Goal: Information Seeking & Learning: Understand process/instructions

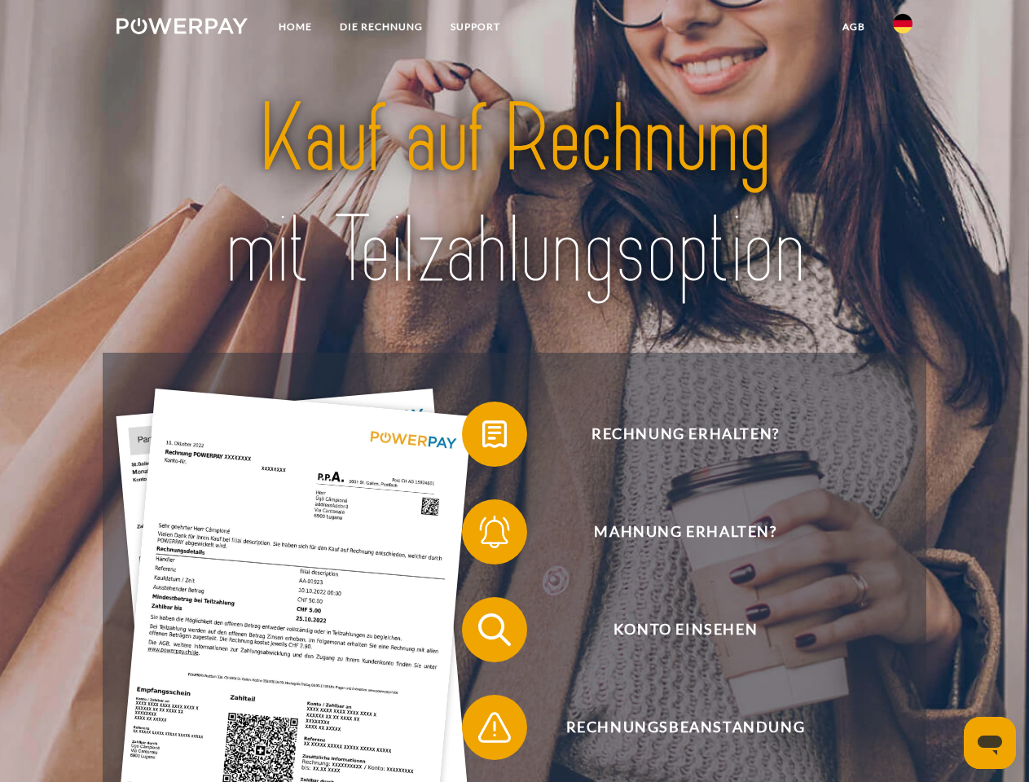
click at [182, 29] on img at bounding box center [182, 26] width 131 height 16
click at [903, 29] on img at bounding box center [903, 24] width 20 height 20
click at [853, 27] on link "agb" at bounding box center [854, 26] width 51 height 29
click at [482, 438] on span at bounding box center [469, 434] width 81 height 81
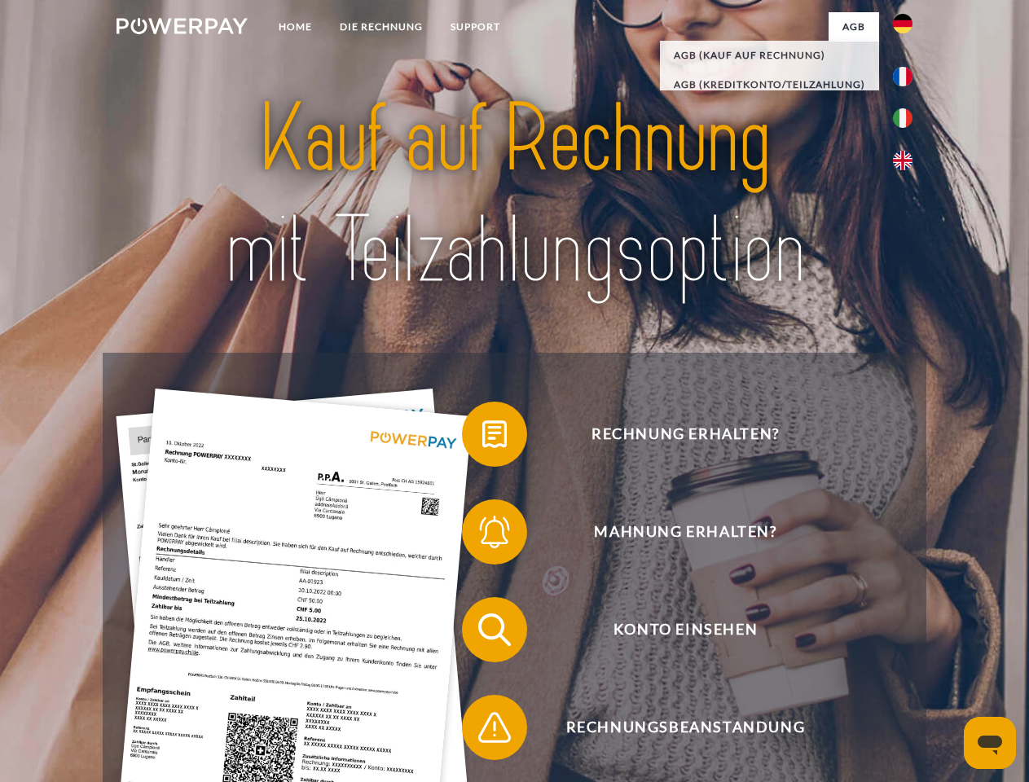
click at [482, 535] on span at bounding box center [469, 531] width 81 height 81
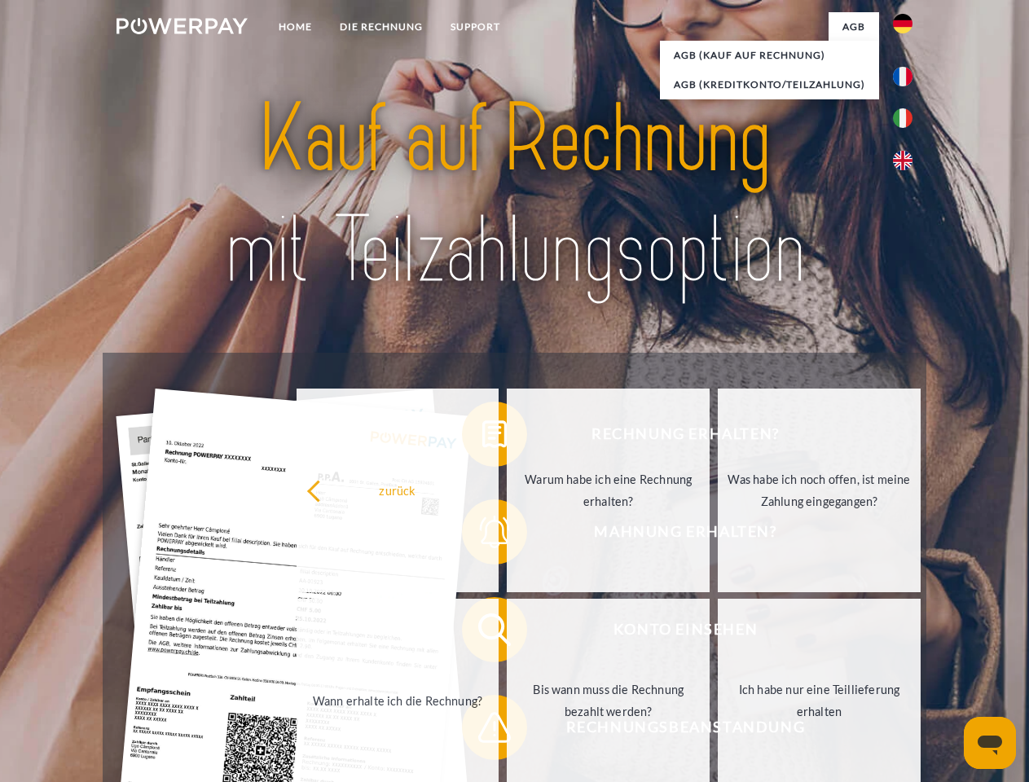
click at [507, 633] on link "Bis wann muss die Rechnung bezahlt werden?" at bounding box center [608, 701] width 203 height 204
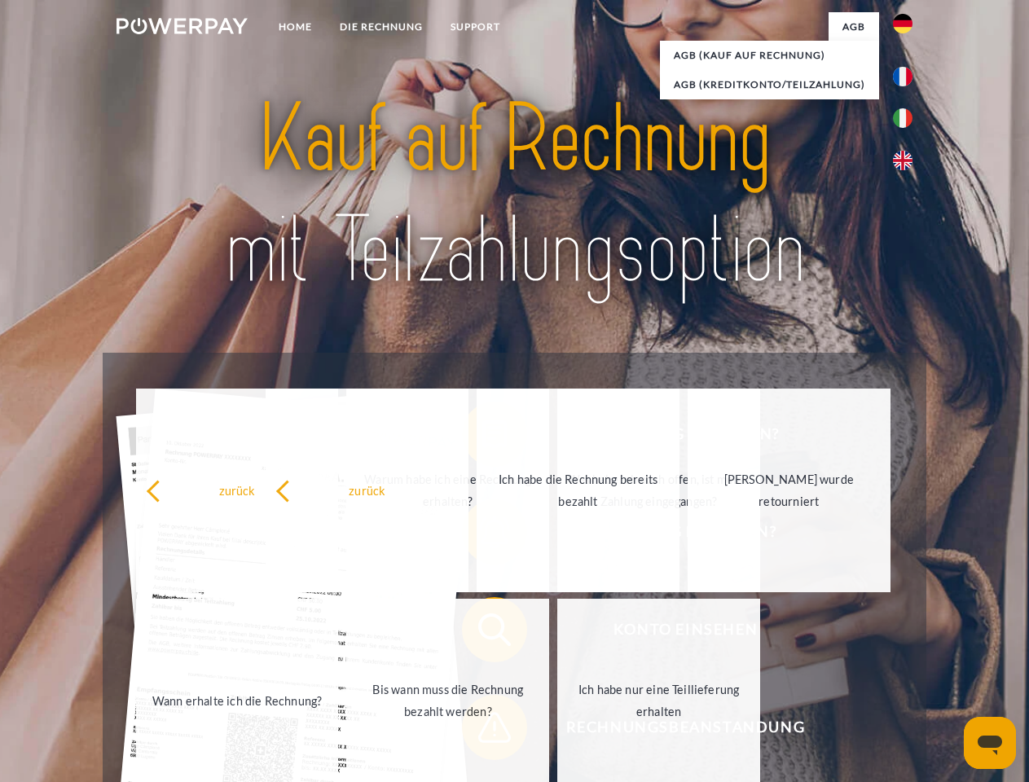
click at [482, 731] on span at bounding box center [469, 727] width 81 height 81
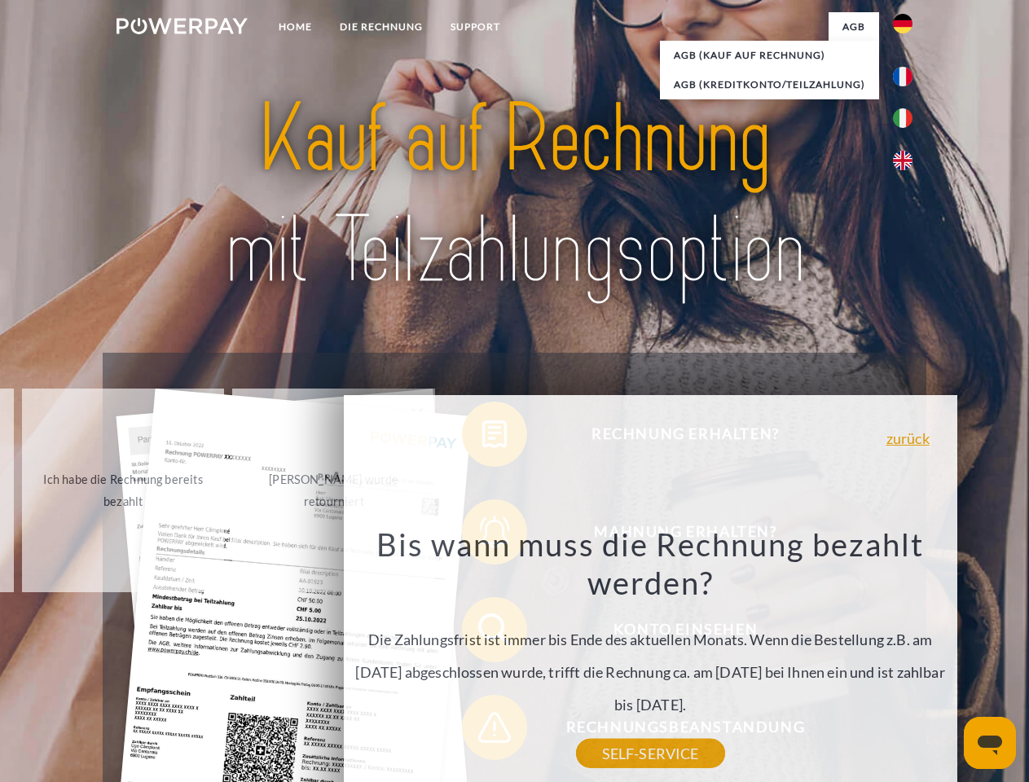
click at [990, 743] on icon "Messaging-Fenster öffnen" at bounding box center [990, 746] width 24 height 20
